Goal: Information Seeking & Learning: Learn about a topic

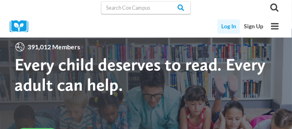
click at [226, 25] on link "Log In" at bounding box center [229, 26] width 23 height 14
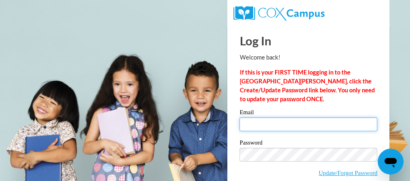
type input "mboevers@lomira.k12.wi.us"
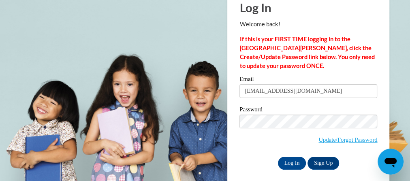
scroll to position [35, 0]
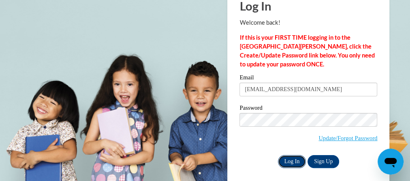
click at [288, 163] on input "Log In" at bounding box center [292, 161] width 28 height 13
click at [293, 159] on input "Log In" at bounding box center [292, 161] width 28 height 13
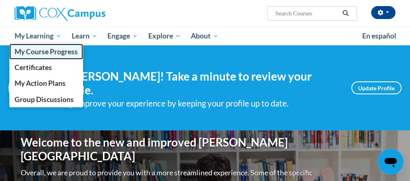
click at [51, 51] on span "My Course Progress" at bounding box center [46, 51] width 63 height 9
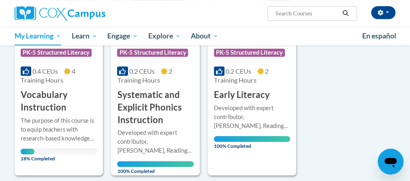
scroll to position [193, 0]
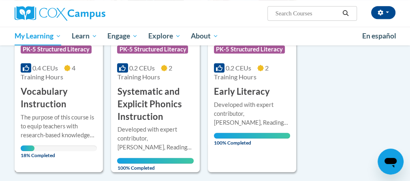
click at [43, 109] on h3 "Vocabulary Instruction" at bounding box center [59, 97] width 76 height 25
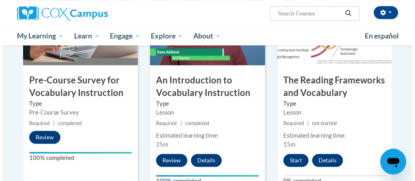
scroll to position [241, 0]
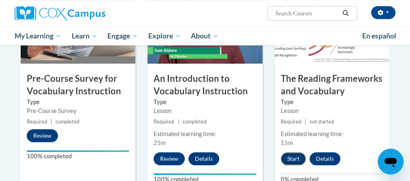
click at [295, 155] on button "Start" at bounding box center [293, 158] width 25 height 13
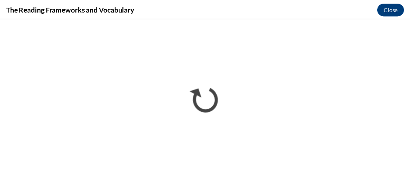
scroll to position [0, 0]
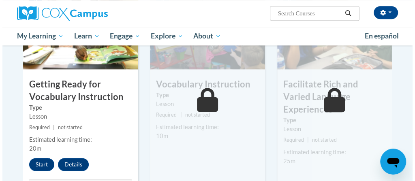
scroll to position [462, 0]
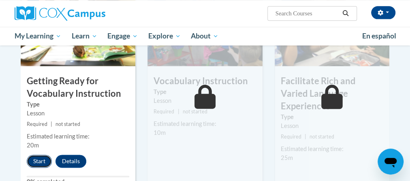
click at [39, 156] on button "Start" at bounding box center [39, 161] width 25 height 13
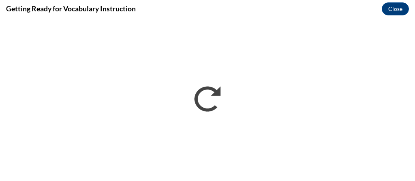
scroll to position [0, 0]
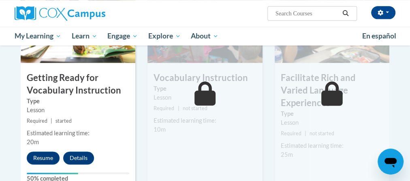
scroll to position [462, 0]
